Goal: Information Seeking & Learning: Learn about a topic

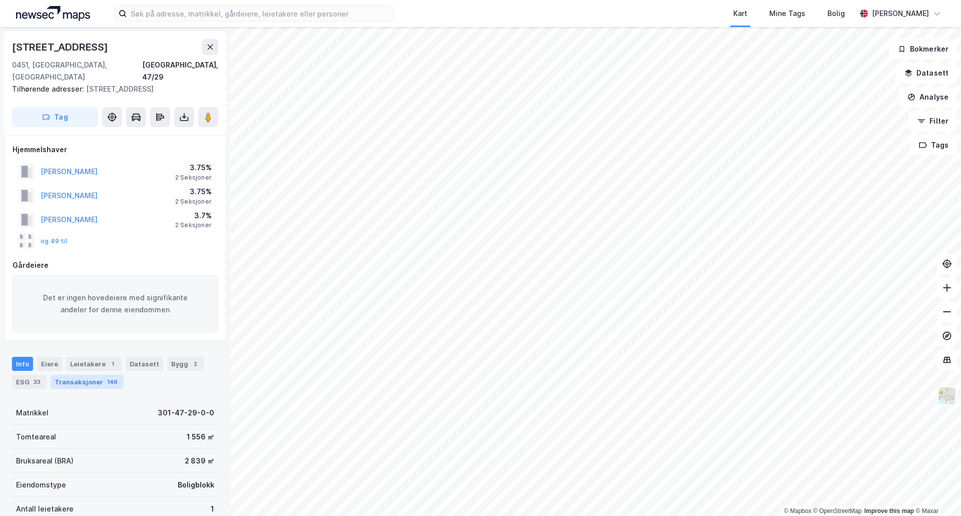
click at [92, 375] on div "Transaksjoner 146" at bounding box center [87, 382] width 73 height 14
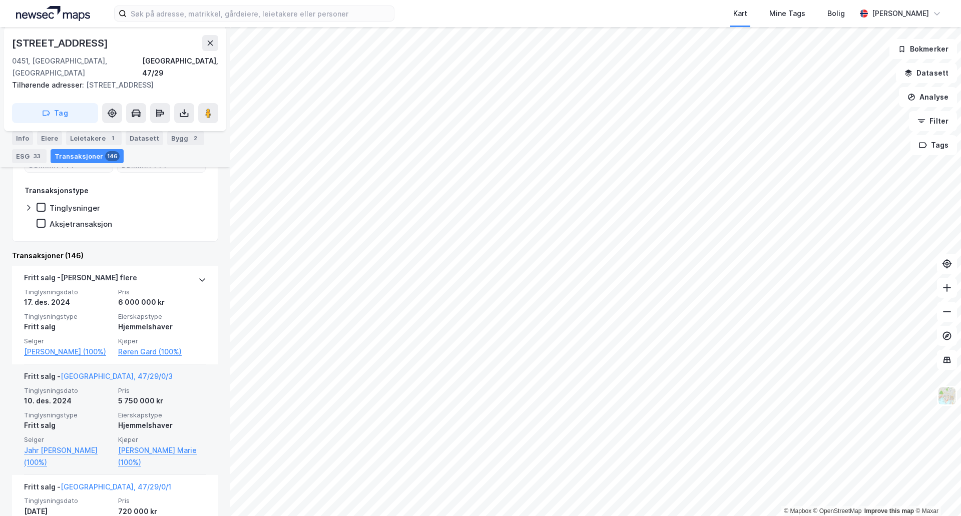
scroll to position [361, 0]
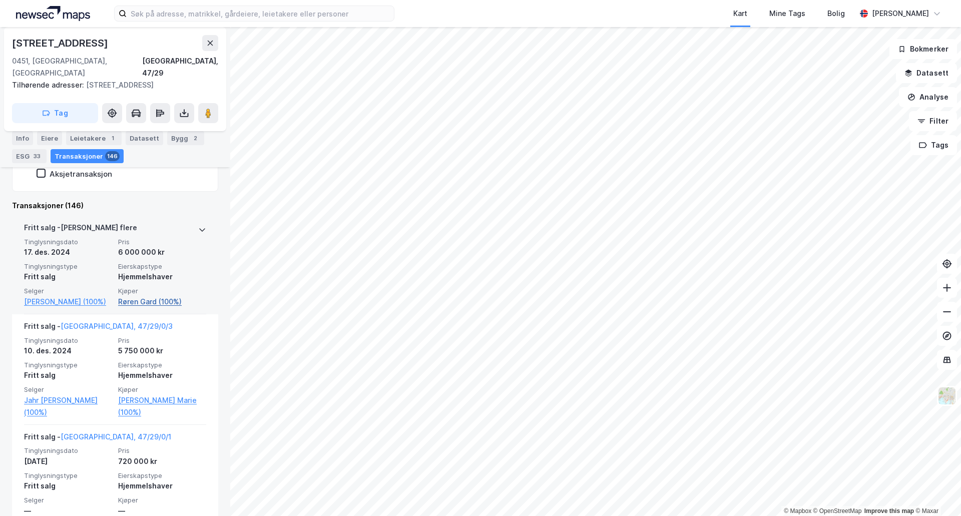
click at [143, 296] on link "Røren Gard (100%)" at bounding box center [162, 302] width 88 height 12
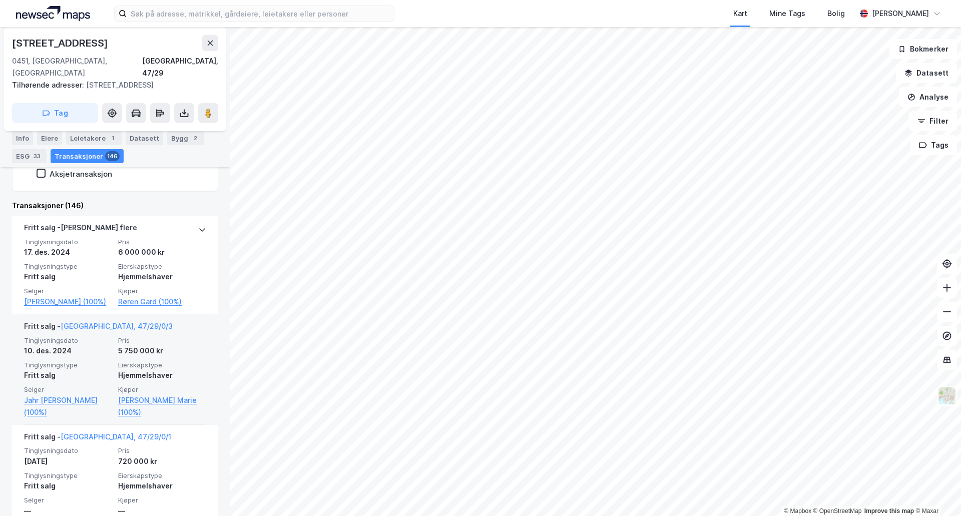
scroll to position [511, 0]
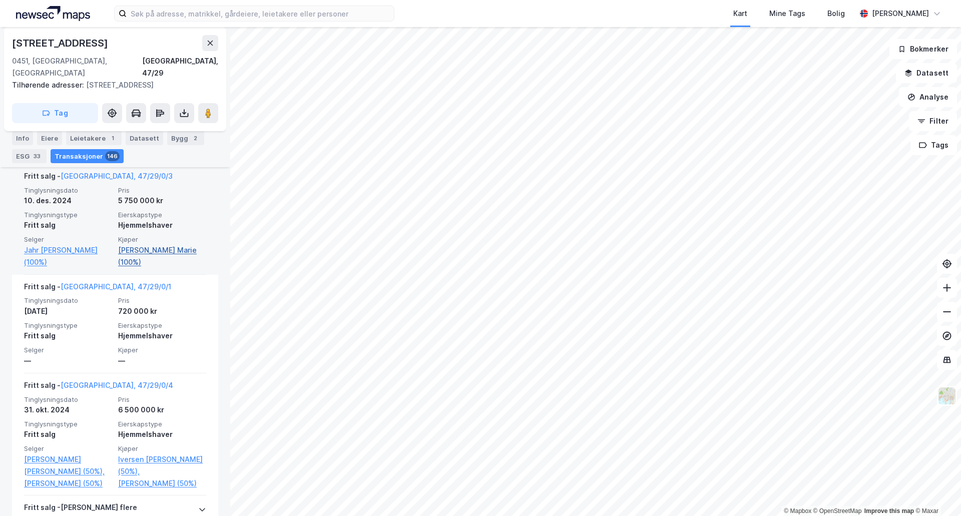
click at [140, 249] on link "[PERSON_NAME] Marie (100%)" at bounding box center [162, 256] width 88 height 24
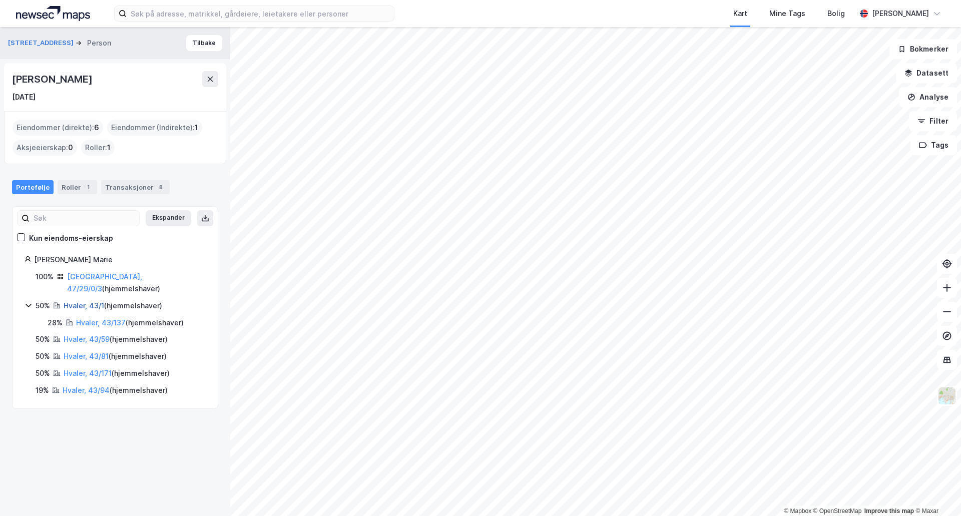
click at [79, 301] on link "Hvaler, 43/1" at bounding box center [84, 305] width 41 height 9
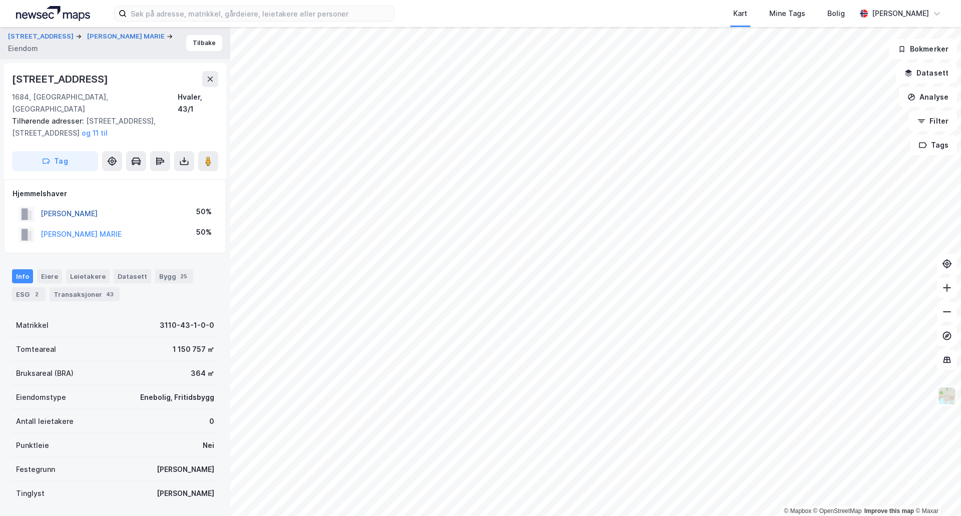
click at [0, 0] on button "[PERSON_NAME]" at bounding box center [0, 0] width 0 height 0
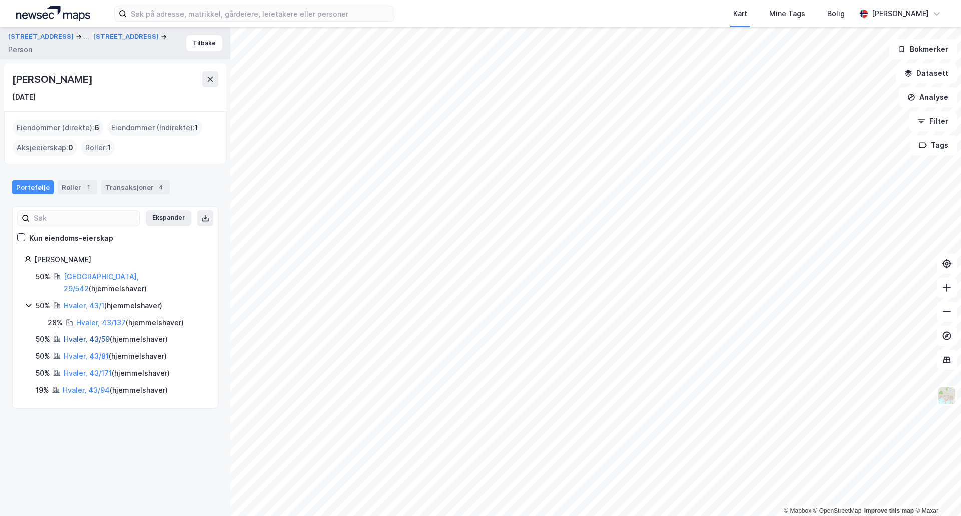
click at [75, 335] on link "Hvaler, 43/59" at bounding box center [87, 339] width 46 height 9
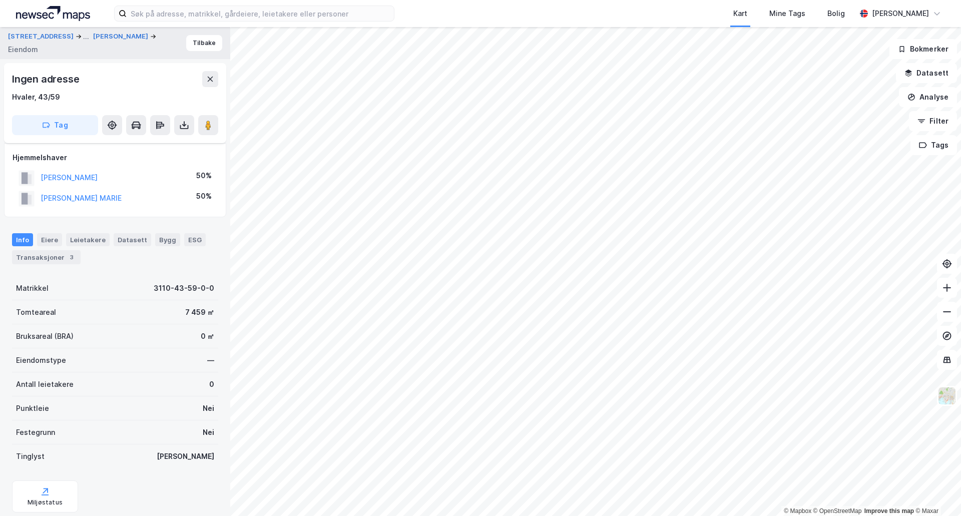
scroll to position [70, 0]
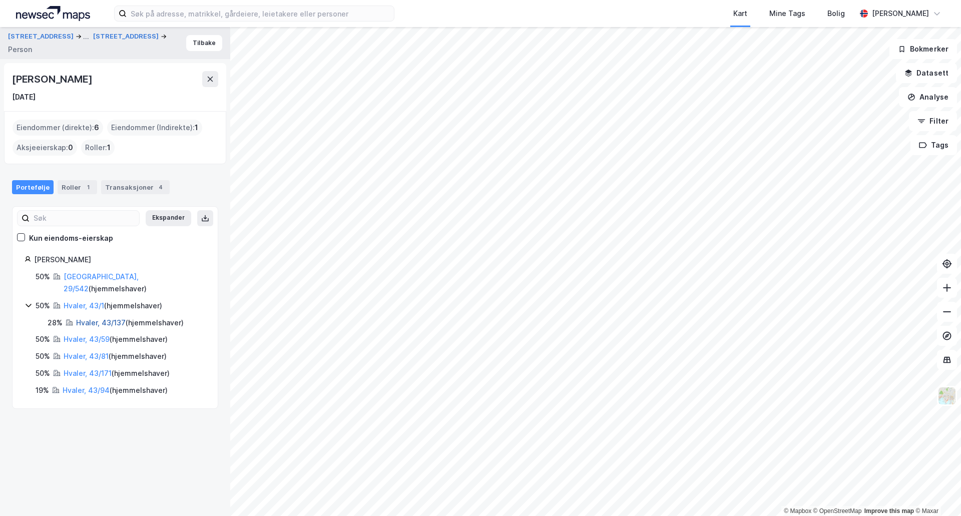
click at [84, 318] on link "Hvaler, 43/137" at bounding box center [101, 322] width 50 height 9
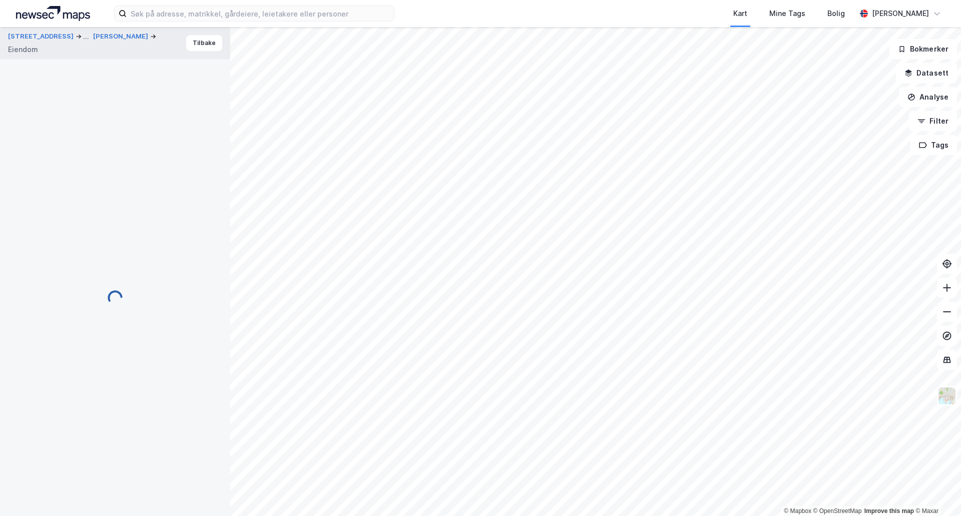
scroll to position [70, 0]
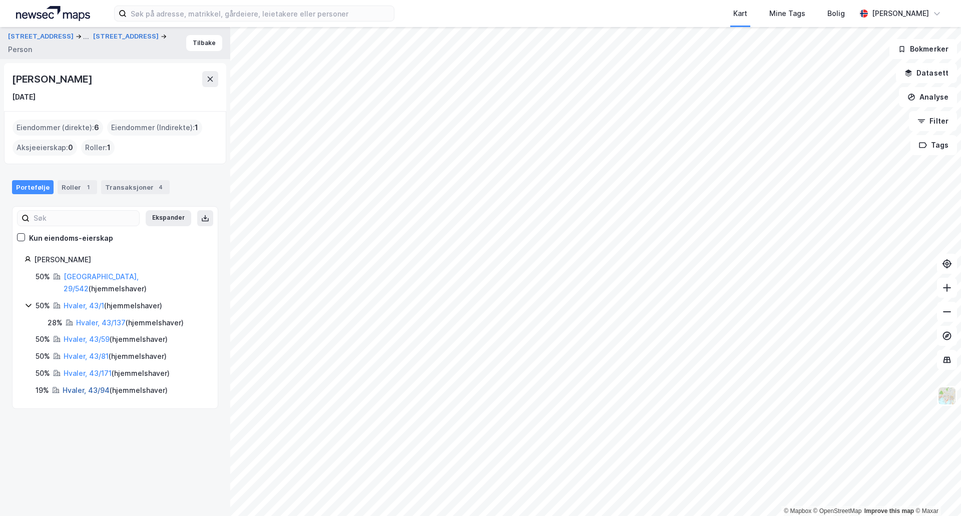
click at [75, 386] on link "Hvaler, 43/94" at bounding box center [86, 390] width 47 height 9
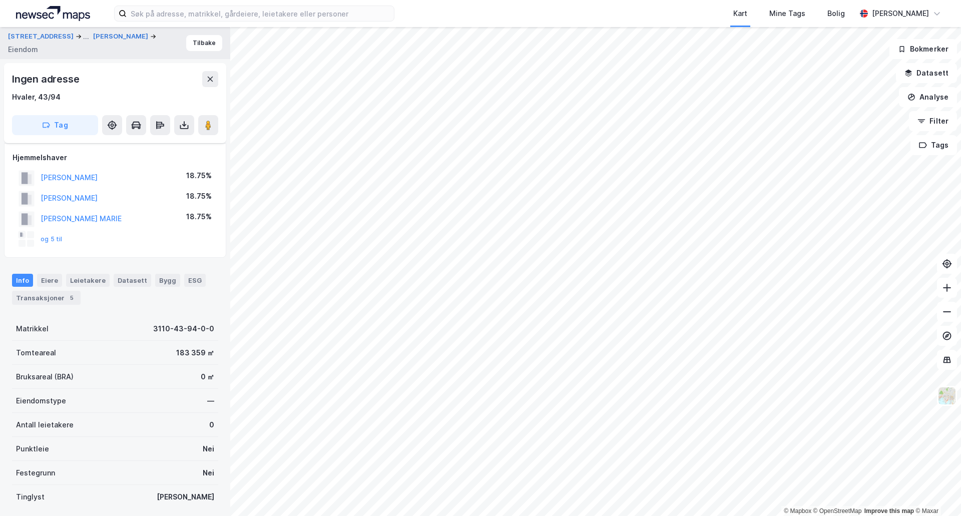
scroll to position [70, 0]
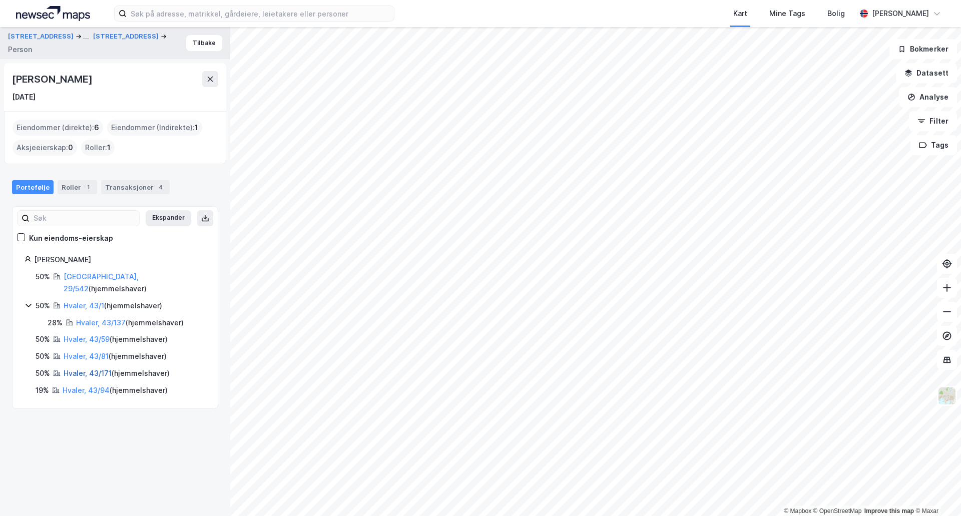
click at [75, 369] on link "Hvaler, 43/171" at bounding box center [88, 373] width 48 height 9
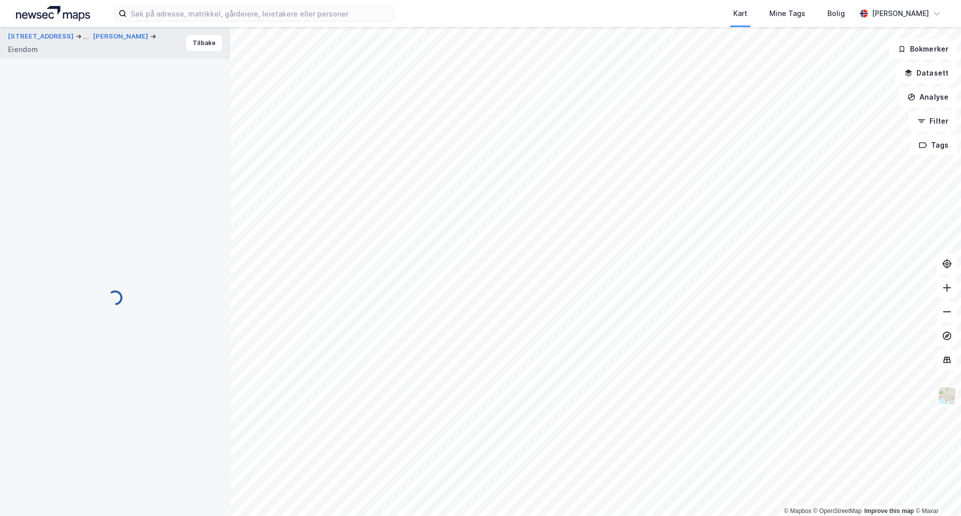
scroll to position [70, 0]
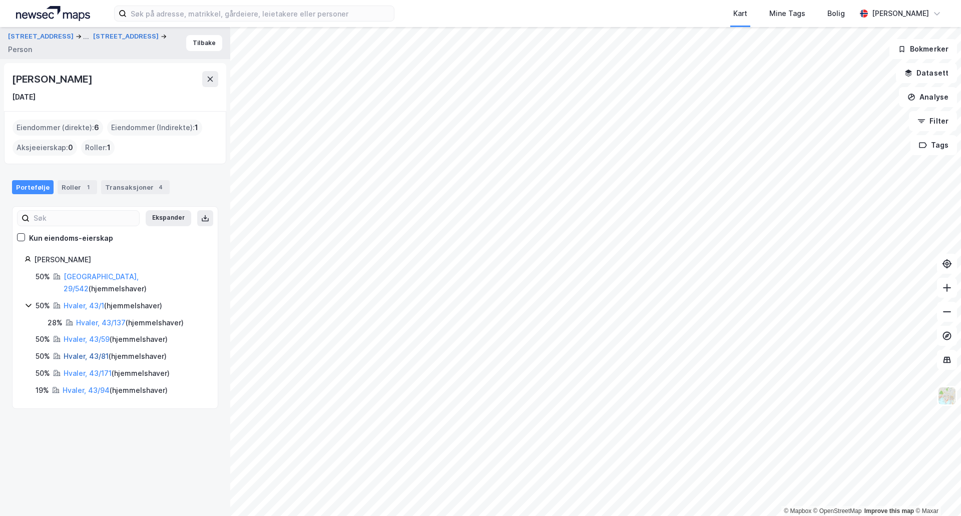
click at [77, 352] on link "Hvaler, 43/81" at bounding box center [86, 356] width 45 height 9
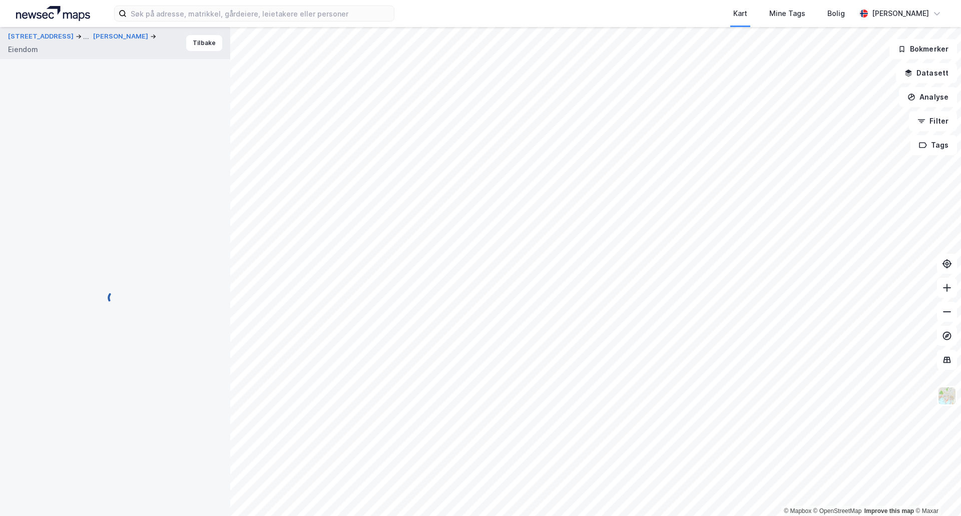
scroll to position [70, 0]
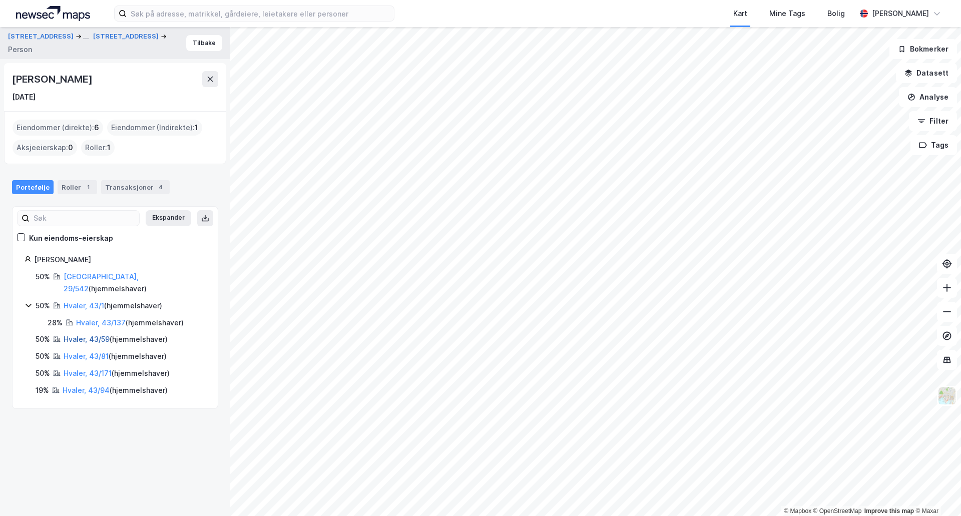
click at [78, 335] on link "Hvaler, 43/59" at bounding box center [87, 339] width 46 height 9
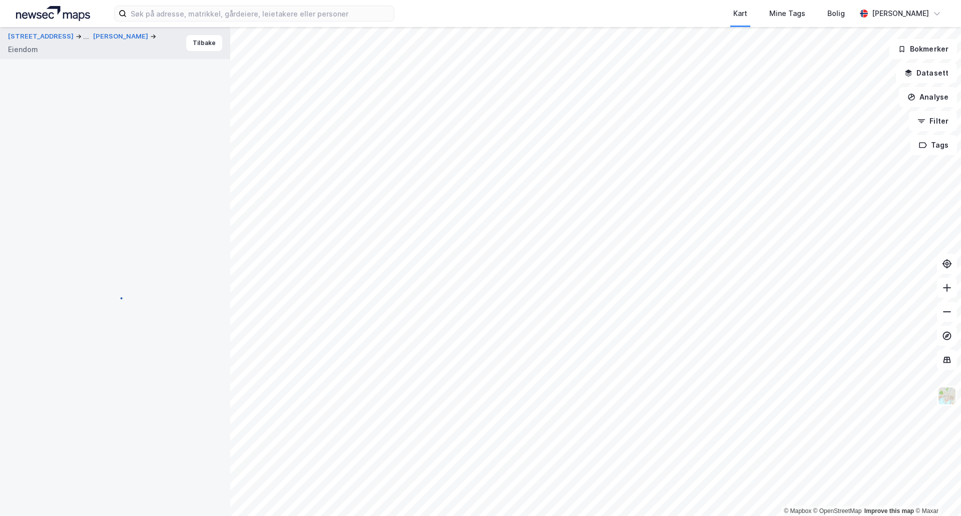
scroll to position [70, 0]
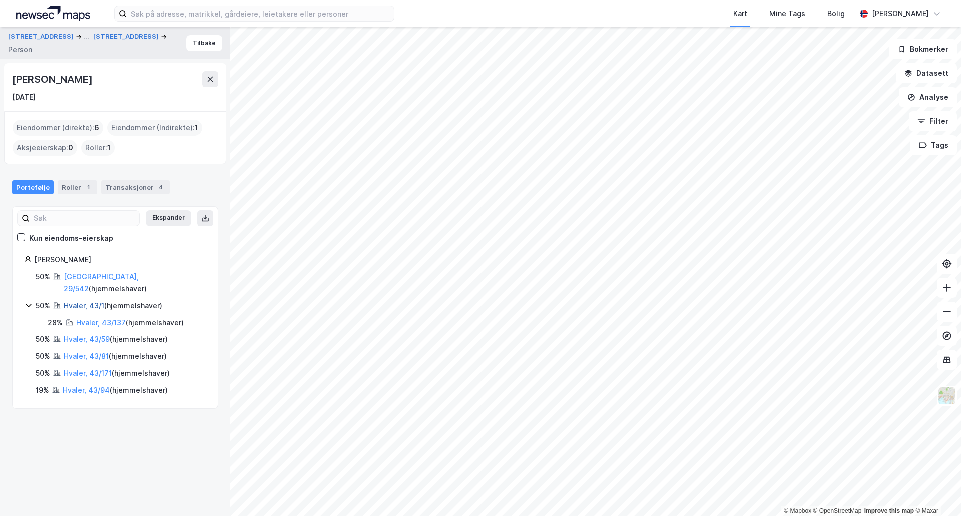
click at [81, 301] on link "Hvaler, 43/1" at bounding box center [84, 305] width 41 height 9
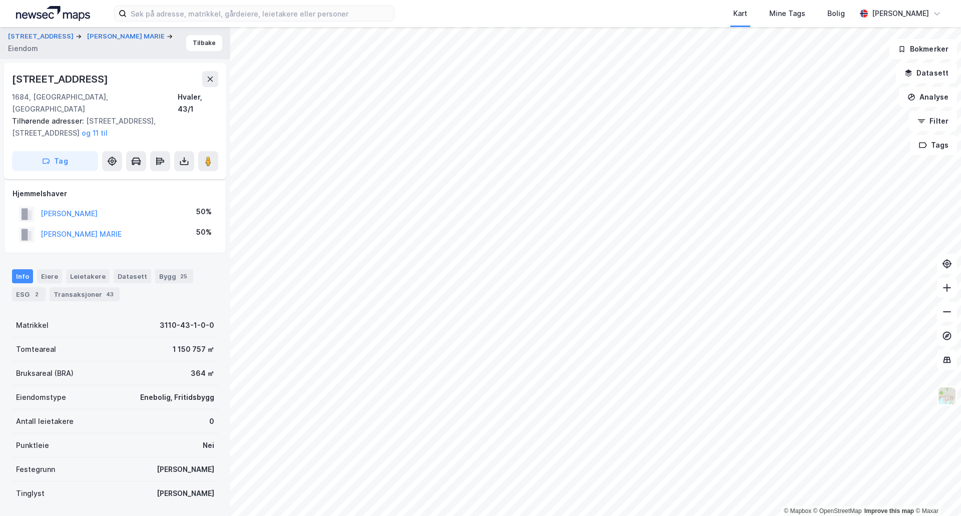
scroll to position [70, 0]
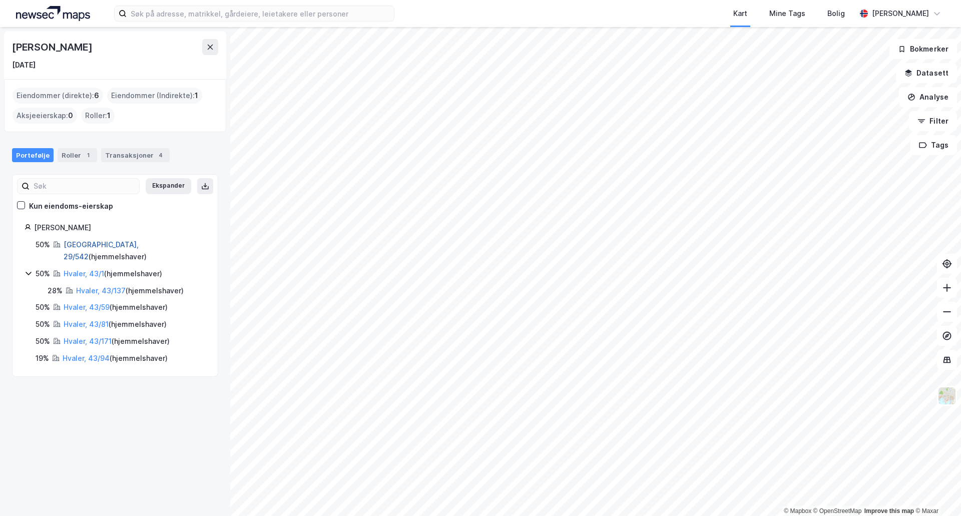
click at [72, 243] on link "[GEOGRAPHIC_DATA], 29/542" at bounding box center [101, 250] width 75 height 21
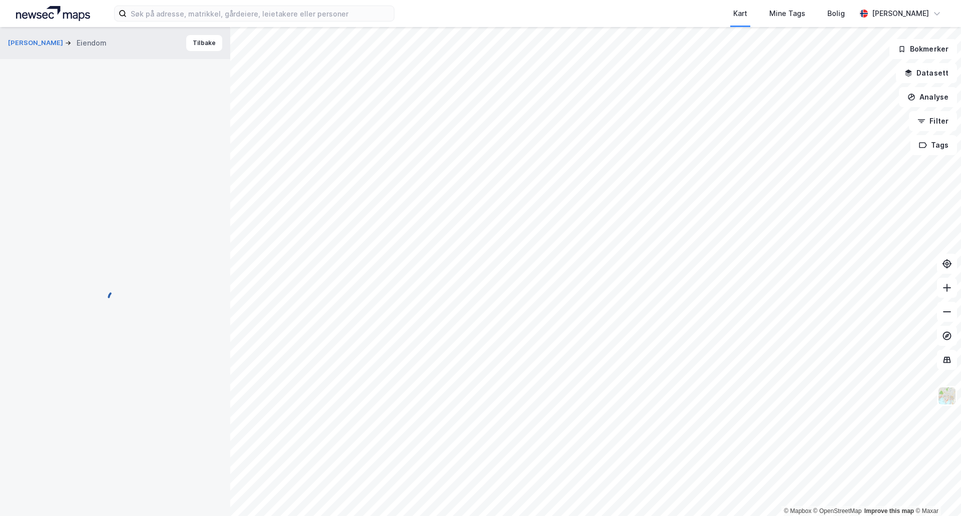
scroll to position [70, 0]
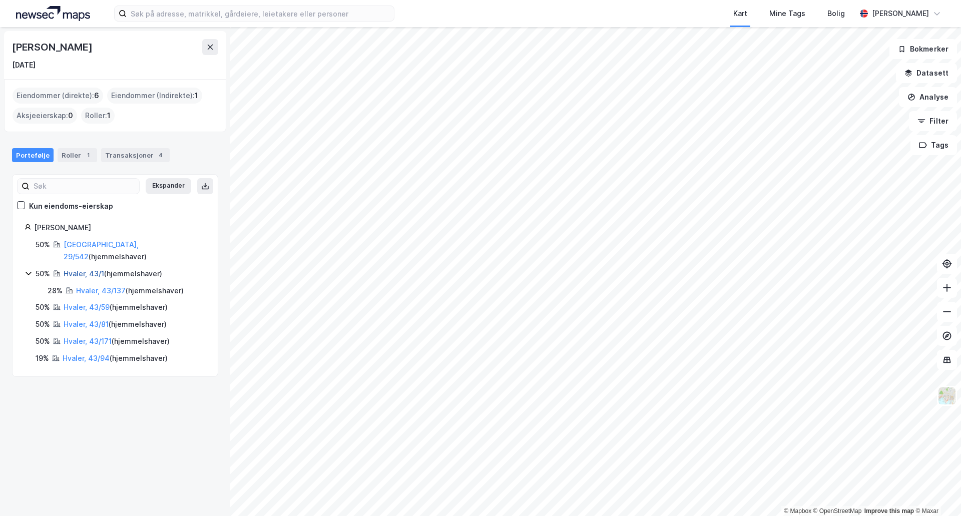
click at [71, 269] on link "Hvaler, 43/1" at bounding box center [84, 273] width 41 height 9
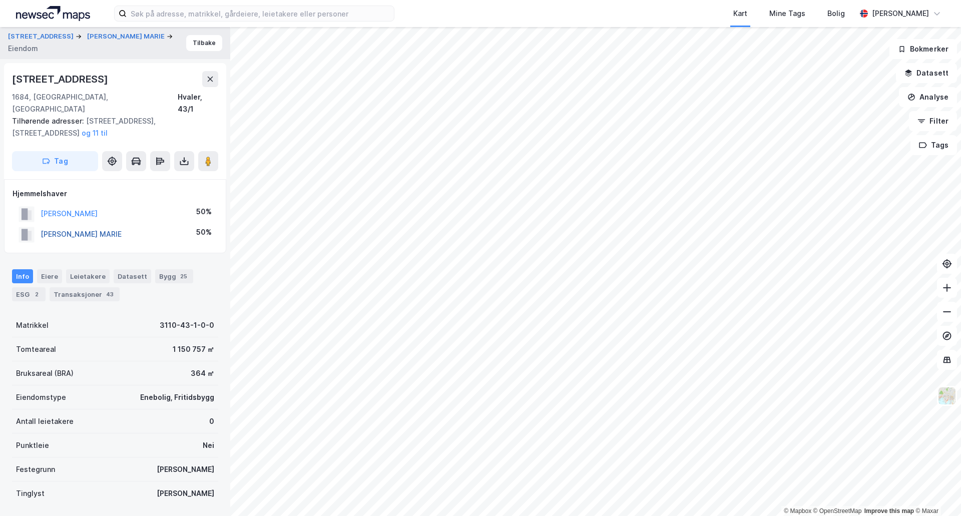
click at [0, 0] on button "[PERSON_NAME] MARIE" at bounding box center [0, 0] width 0 height 0
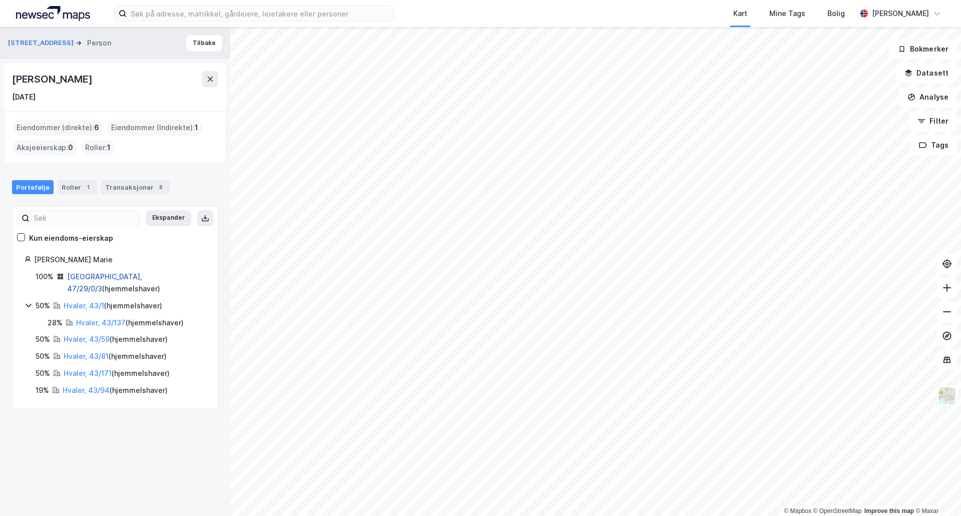
click at [78, 277] on link "[GEOGRAPHIC_DATA], 47/29/0/3" at bounding box center [104, 282] width 75 height 21
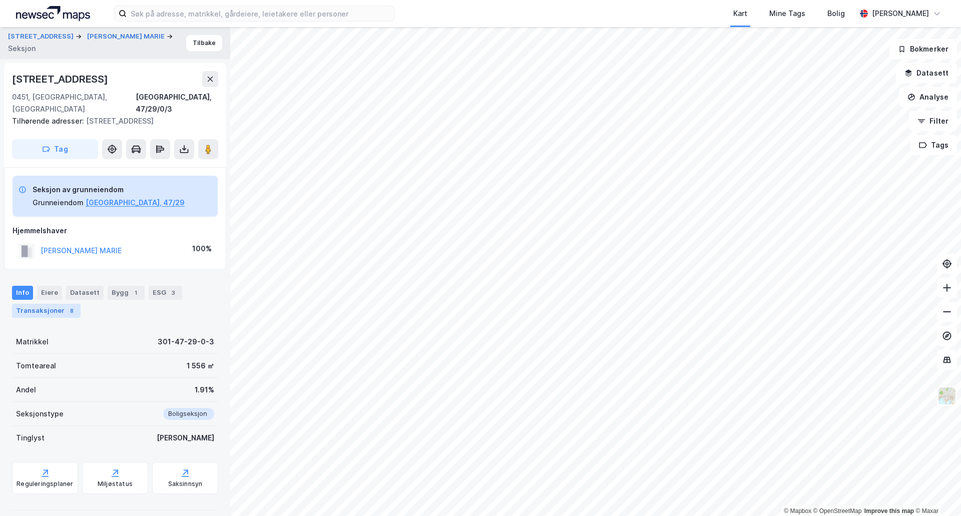
click at [54, 304] on div "Transaksjoner 8" at bounding box center [46, 311] width 69 height 14
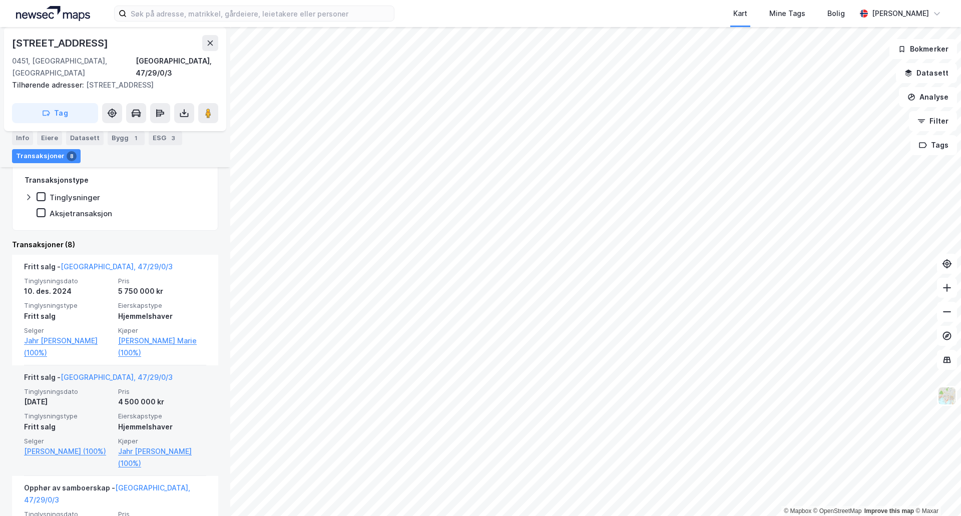
scroll to position [100, 0]
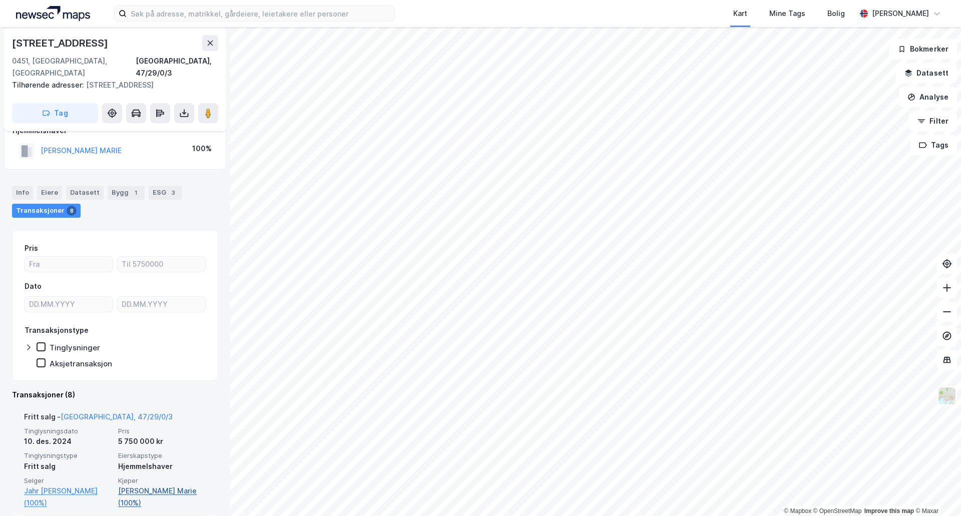
click at [132, 485] on link "[PERSON_NAME] Marie (100%)" at bounding box center [162, 497] width 88 height 24
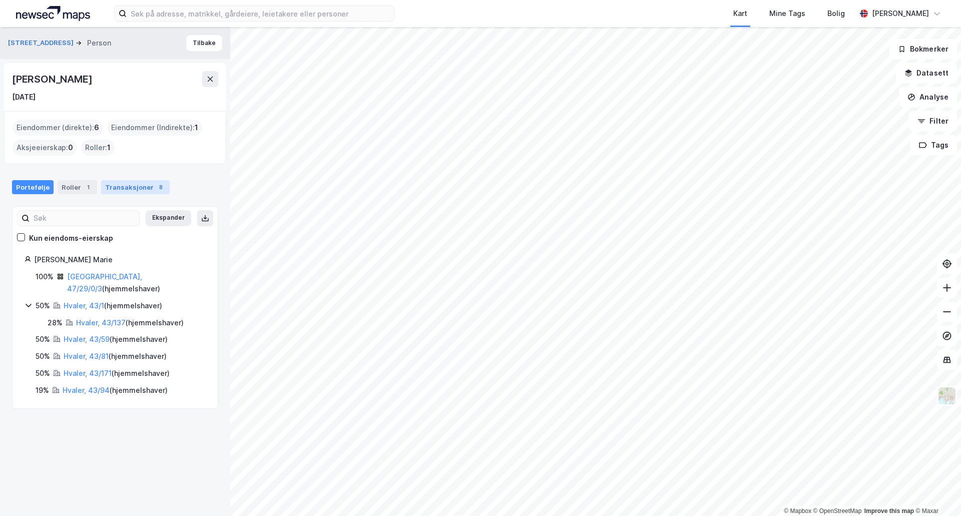
click at [113, 187] on div "Transaksjoner 8" at bounding box center [135, 187] width 69 height 14
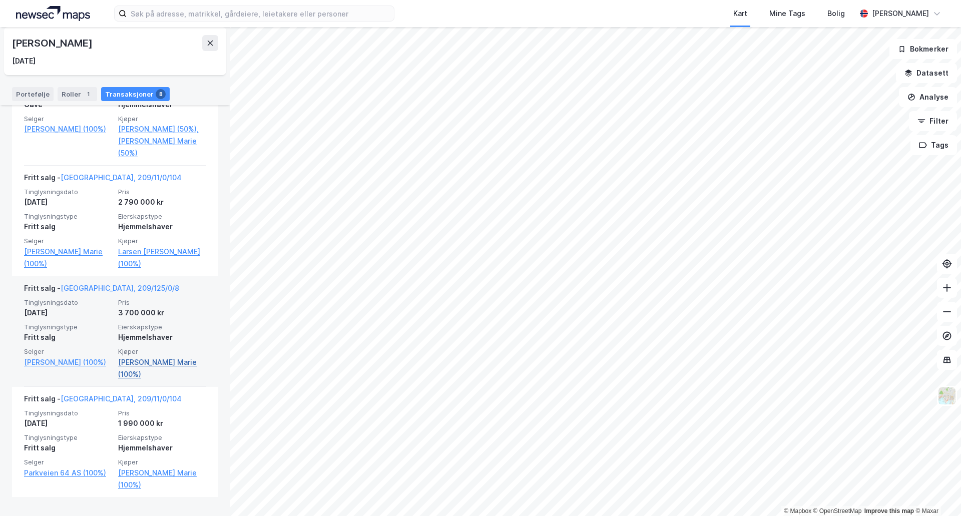
scroll to position [817, 0]
